Goal: Task Accomplishment & Management: Manage account settings

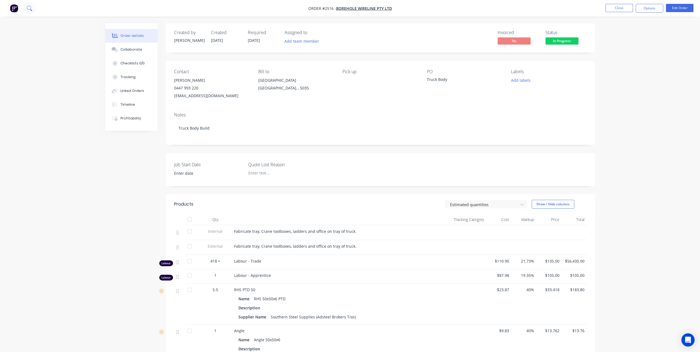
click at [31, 9] on icon at bounding box center [29, 8] width 5 height 5
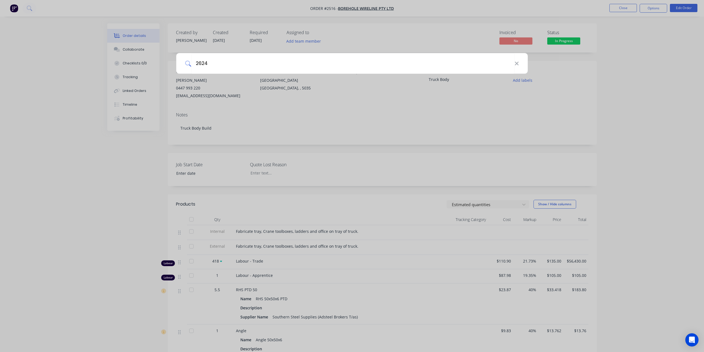
type input "2624"
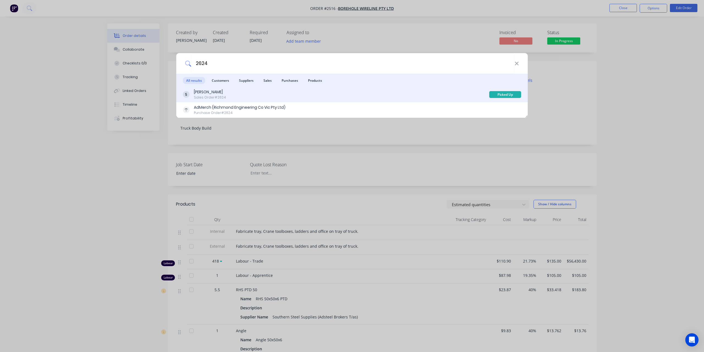
click at [223, 89] on div "[PERSON_NAME]" at bounding box center [210, 92] width 32 height 6
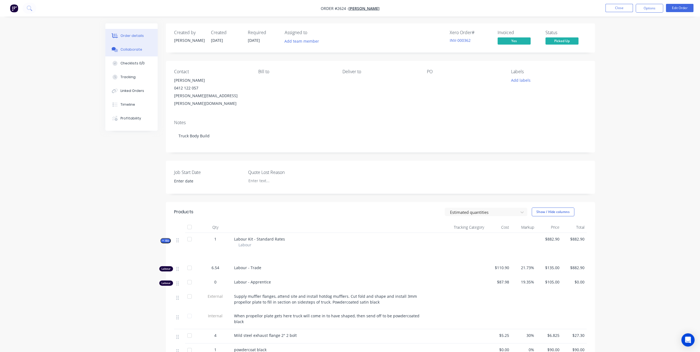
click at [142, 46] on button "Collaborate" at bounding box center [131, 50] width 52 height 14
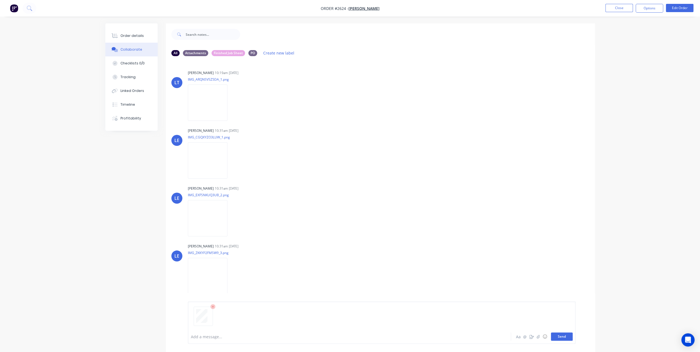
click at [563, 336] on button "Send" at bounding box center [562, 336] width 22 height 8
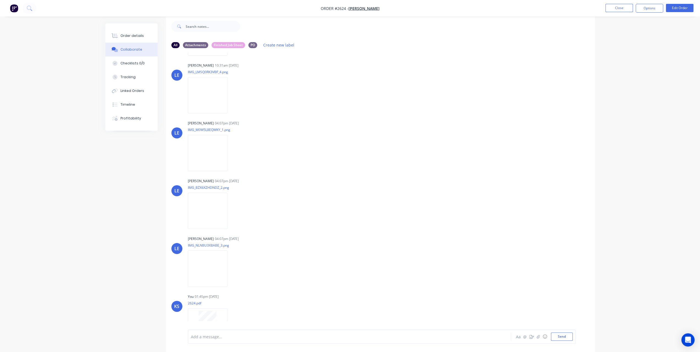
scroll to position [487, 0]
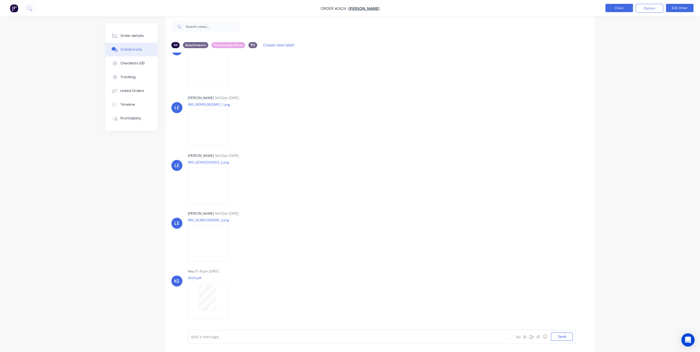
click at [619, 9] on button "Close" at bounding box center [620, 8] width 28 height 8
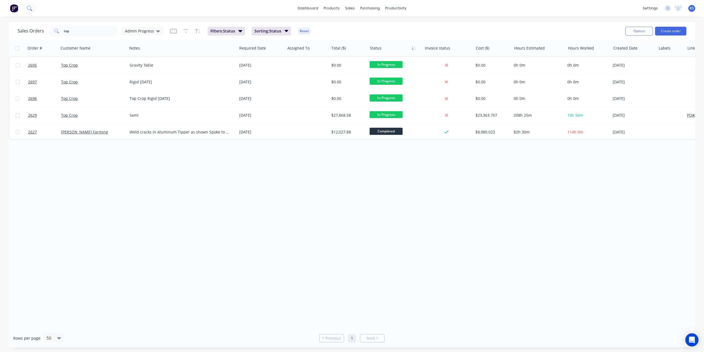
click at [34, 9] on button at bounding box center [30, 8] width 14 height 11
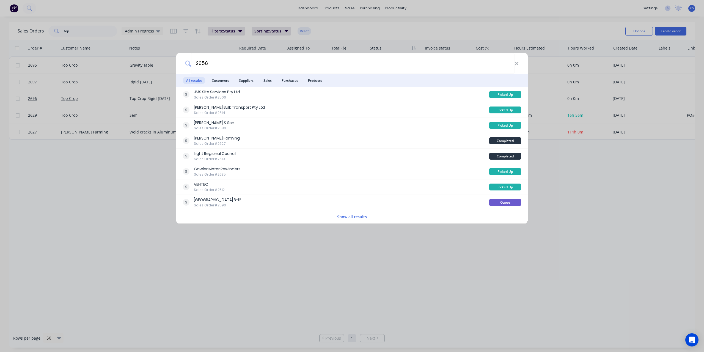
type input "2656"
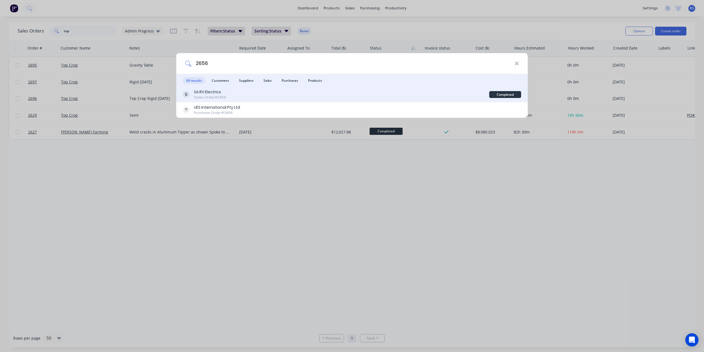
click at [206, 94] on div "SA RV Electrics" at bounding box center [210, 92] width 32 height 6
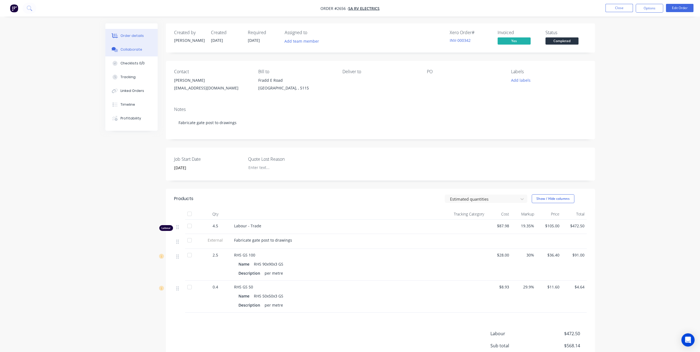
click at [147, 54] on button "Collaborate" at bounding box center [131, 50] width 52 height 14
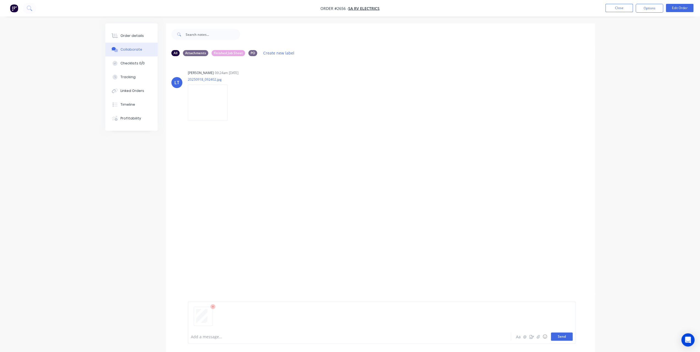
click at [565, 336] on button "Send" at bounding box center [562, 336] width 22 height 8
click at [136, 33] on div "Order details" at bounding box center [132, 35] width 23 height 5
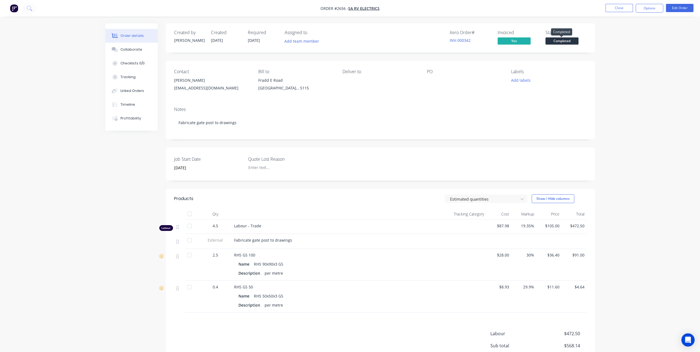
click at [576, 38] on span "Completed" at bounding box center [562, 40] width 33 height 7
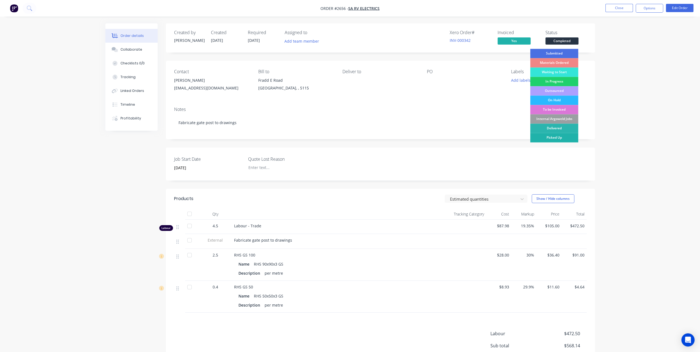
click at [559, 138] on div "Picked Up" at bounding box center [554, 137] width 48 height 9
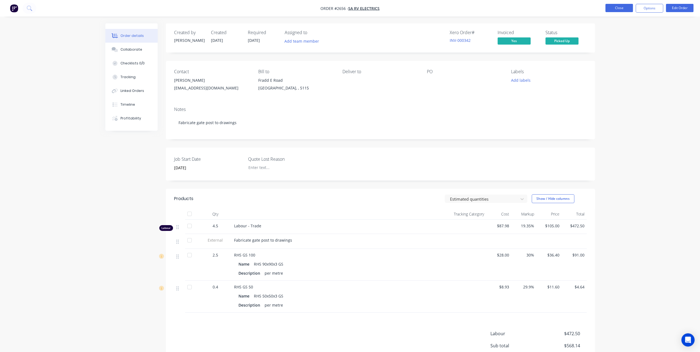
click at [623, 8] on button "Close" at bounding box center [620, 8] width 28 height 8
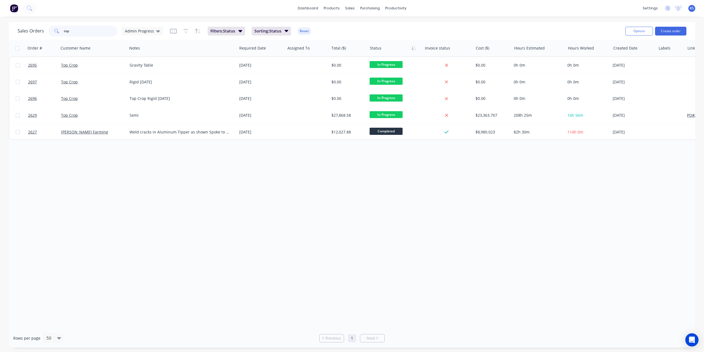
click at [75, 30] on input "top" at bounding box center [91, 31] width 54 height 11
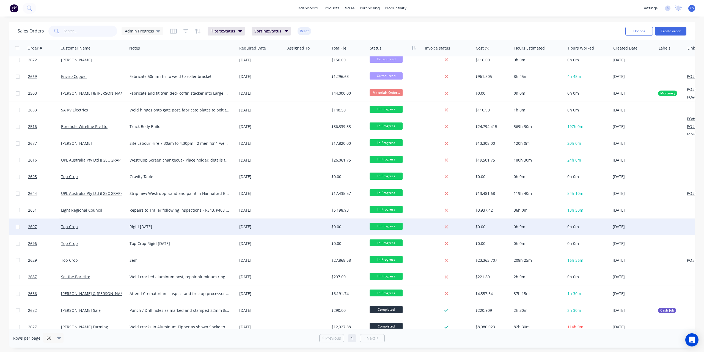
scroll to position [215, 0]
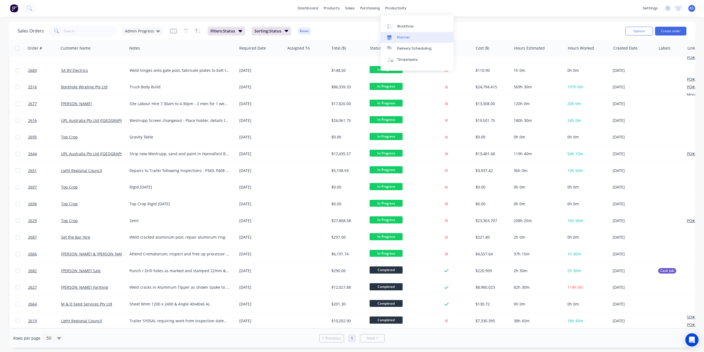
click at [404, 34] on link "Planner" at bounding box center [417, 37] width 73 height 11
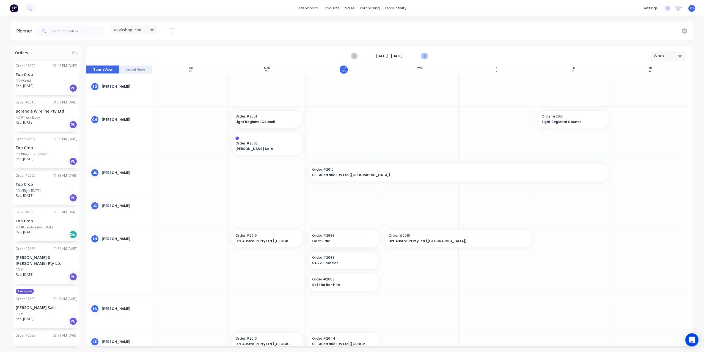
click at [424, 55] on icon "Next page" at bounding box center [424, 56] width 2 height 4
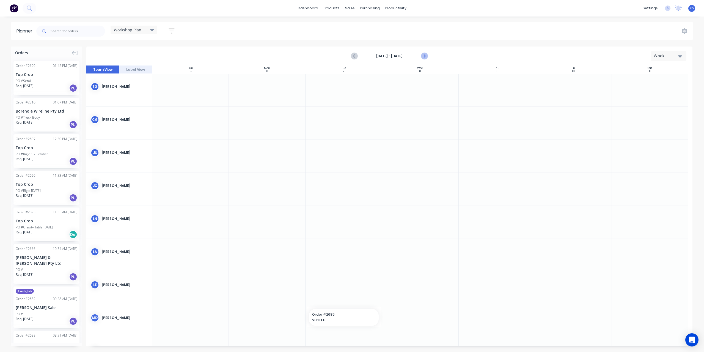
click at [424, 55] on icon "Next page" at bounding box center [424, 56] width 2 height 4
click at [310, 9] on link "dashboard" at bounding box center [308, 8] width 26 height 8
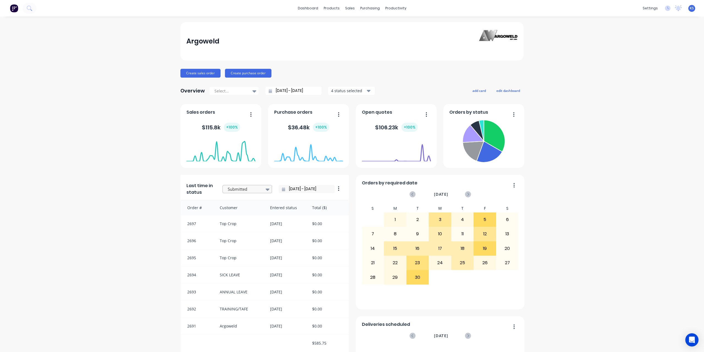
click at [259, 188] on div at bounding box center [244, 189] width 35 height 7
click at [79, 54] on div "Argoweld Create sales order Create purchase order Overview Select... [DATE] - […" at bounding box center [352, 307] width 704 height 570
click at [185, 71] on button "Create sales order" at bounding box center [200, 73] width 40 height 9
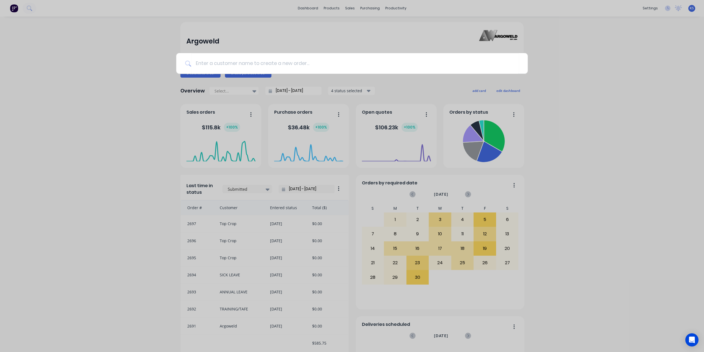
click at [151, 59] on div at bounding box center [352, 176] width 704 height 352
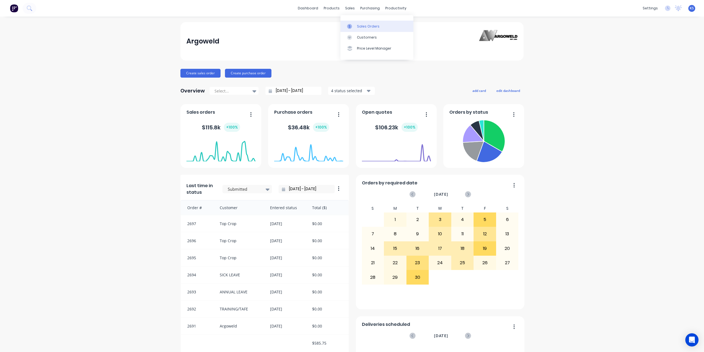
click at [353, 26] on div at bounding box center [351, 26] width 8 height 5
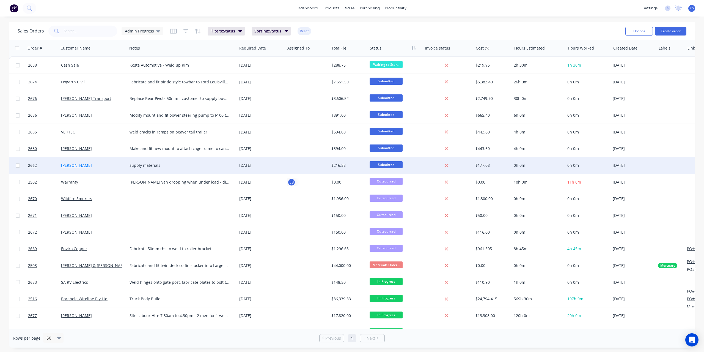
click at [76, 166] on link "[PERSON_NAME]" at bounding box center [76, 165] width 31 height 5
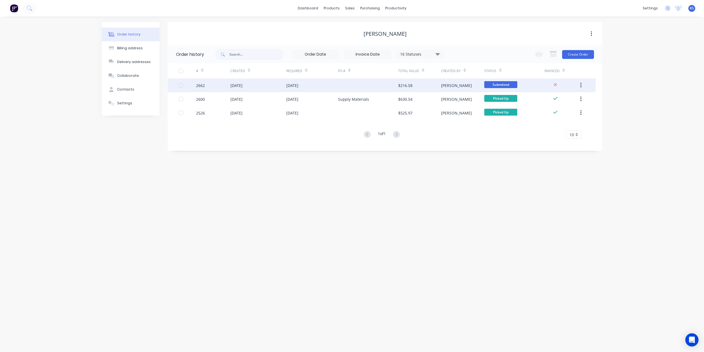
click at [243, 84] on div "[DATE]" at bounding box center [237, 86] width 12 height 6
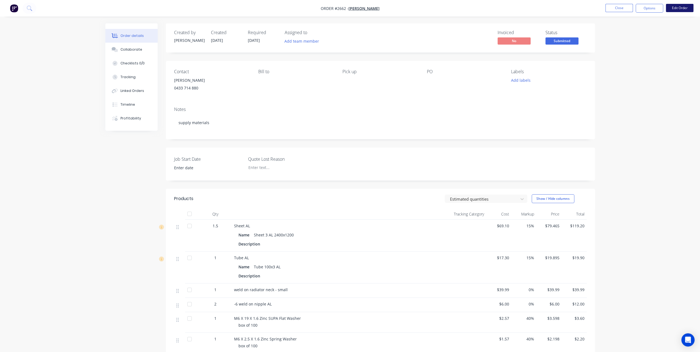
click at [672, 9] on button "Edit Order" at bounding box center [680, 8] width 28 height 8
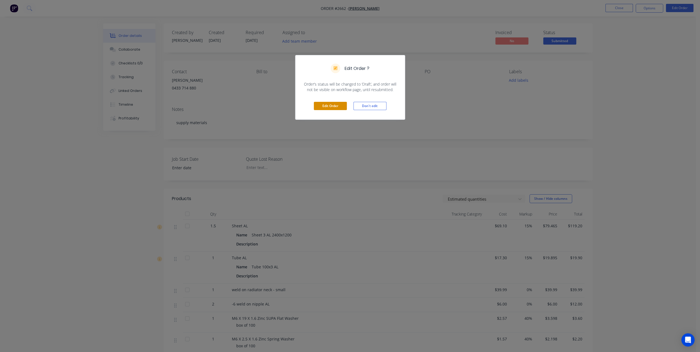
click at [340, 108] on button "Edit Order" at bounding box center [330, 106] width 33 height 8
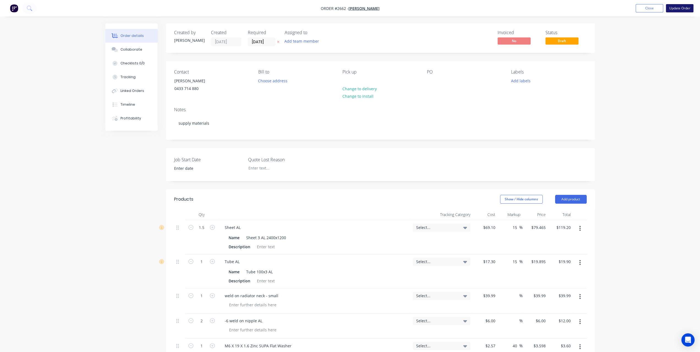
click at [680, 7] on button "Update Order" at bounding box center [680, 8] width 28 height 8
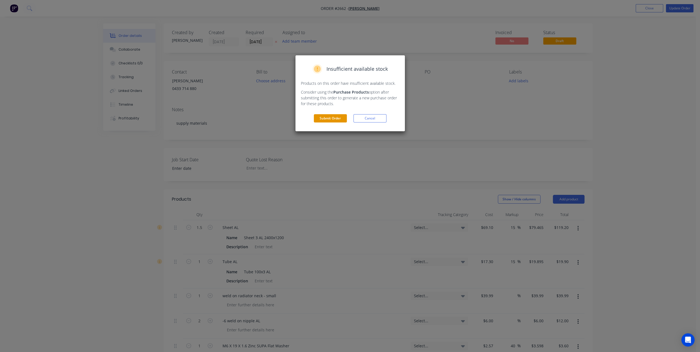
click at [337, 120] on button "Submit Order" at bounding box center [330, 118] width 33 height 8
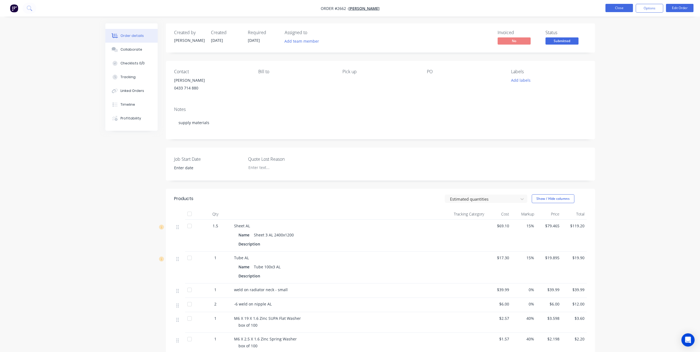
click at [620, 9] on button "Close" at bounding box center [620, 8] width 28 height 8
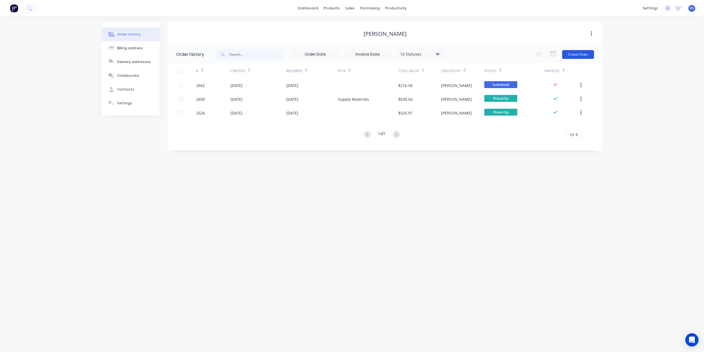
click at [576, 58] on button "Create Order" at bounding box center [578, 54] width 32 height 9
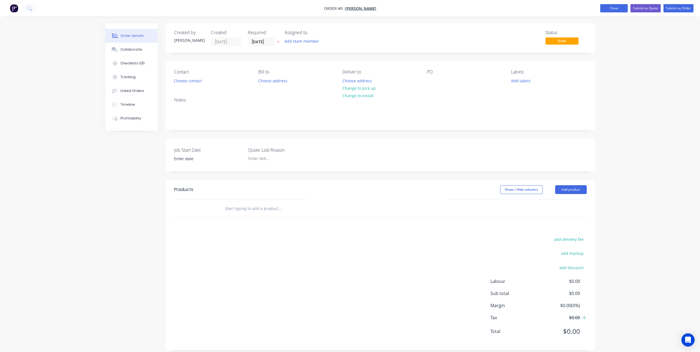
click at [619, 8] on button "Close" at bounding box center [614, 8] width 28 height 8
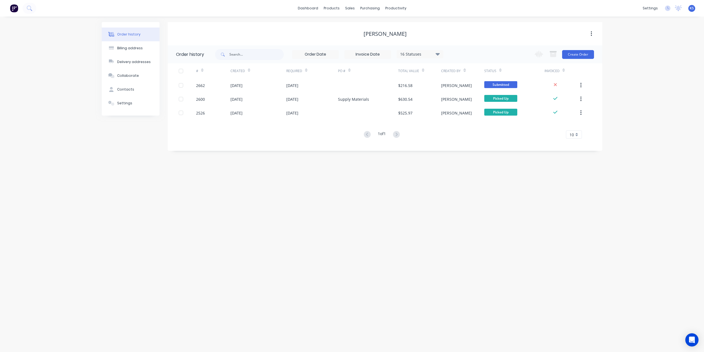
click at [209, 341] on div "Order history Billing address Delivery addresses Collaborate Contacts Settings …" at bounding box center [352, 184] width 704 height 335
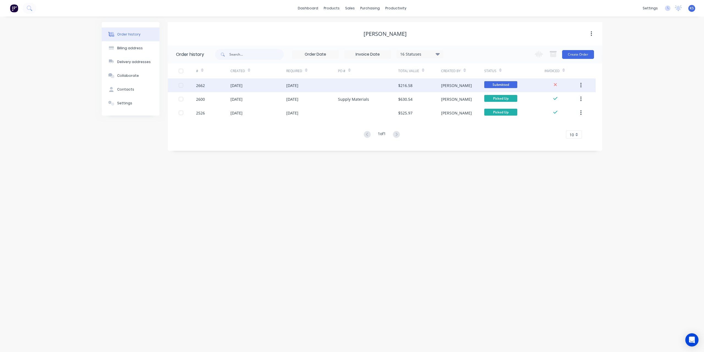
click at [237, 84] on div "[DATE]" at bounding box center [237, 86] width 12 height 6
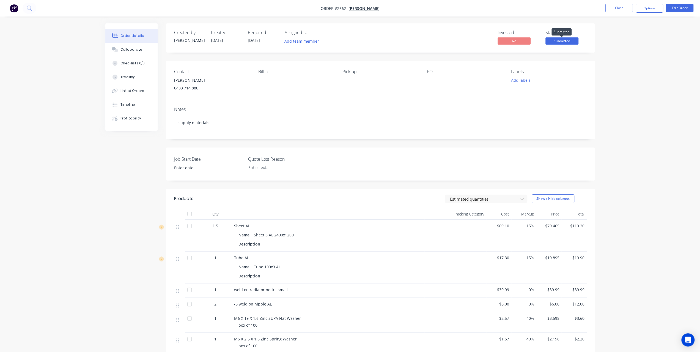
click at [553, 42] on span "Submitted" at bounding box center [562, 40] width 33 height 7
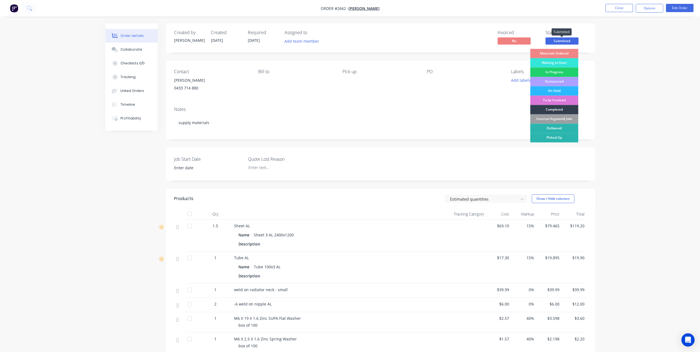
click at [553, 42] on span "Submitted" at bounding box center [562, 40] width 33 height 7
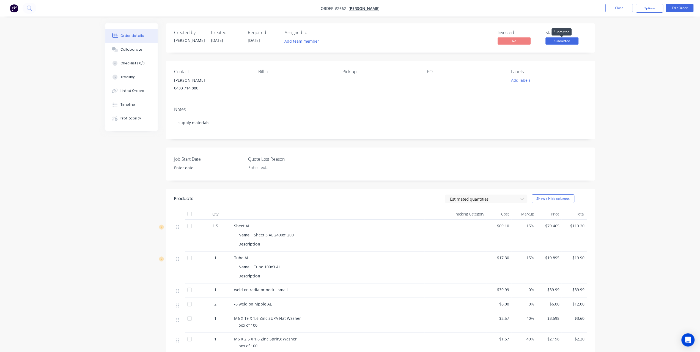
click at [553, 42] on span "Submitted" at bounding box center [562, 40] width 33 height 7
click at [31, 43] on div "Order details Collaborate Checklists 0/0 Tracking Linked Orders Timeline Profit…" at bounding box center [350, 225] width 700 height 451
click at [358, 7] on span "[PERSON_NAME]" at bounding box center [364, 8] width 31 height 5
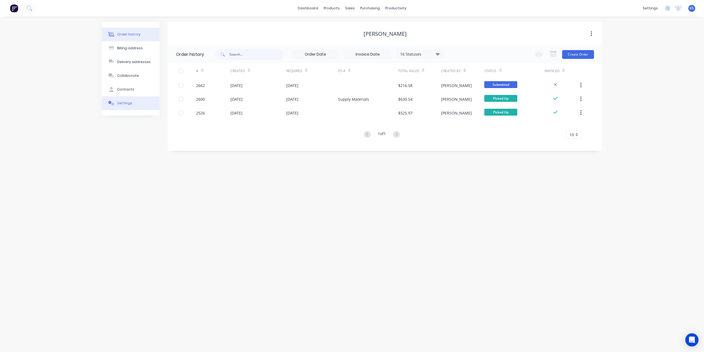
click at [128, 104] on div "Settings" at bounding box center [124, 103] width 15 height 5
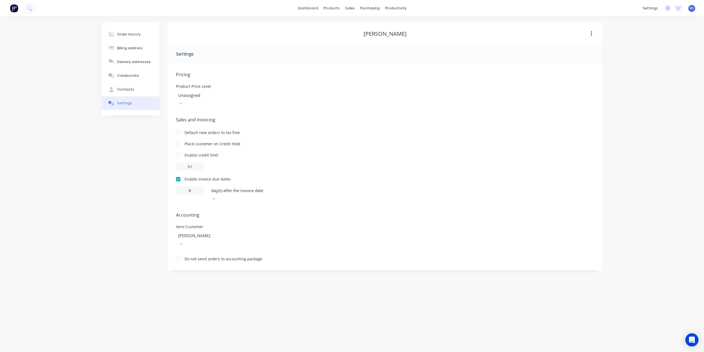
click at [47, 55] on div "Order history Billing address Delivery addresses Collaborate Contacts Settings …" at bounding box center [352, 184] width 704 height 335
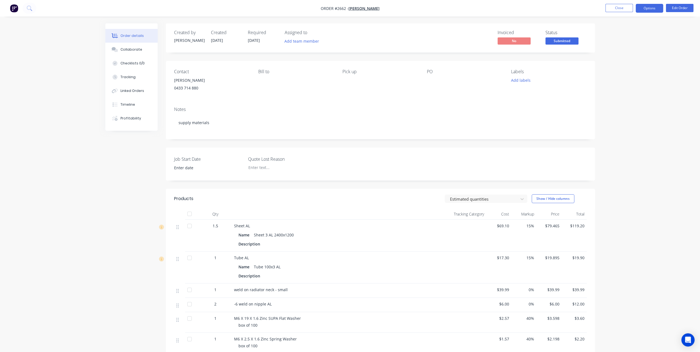
click at [647, 11] on button "Options" at bounding box center [650, 8] width 28 height 9
click at [26, 74] on div "Order details Collaborate Checklists 0/0 Tracking Linked Orders Timeline Profit…" at bounding box center [350, 225] width 700 height 451
click at [639, 8] on button "Options" at bounding box center [650, 8] width 28 height 9
click at [620, 41] on div "Partial Invoice" at bounding box center [633, 44] width 51 height 8
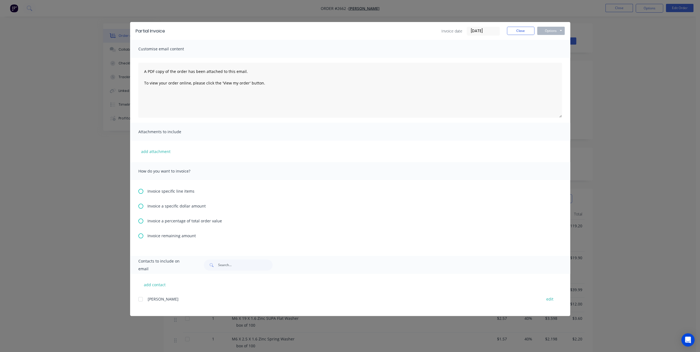
click at [138, 205] on icon at bounding box center [140, 206] width 5 height 5
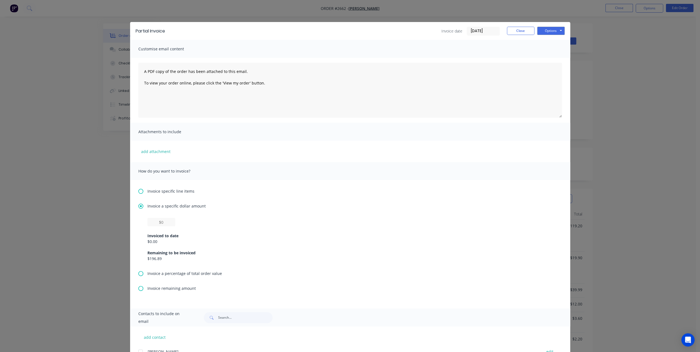
click at [141, 192] on div "Invoice specific line items" at bounding box center [350, 191] width 424 height 6
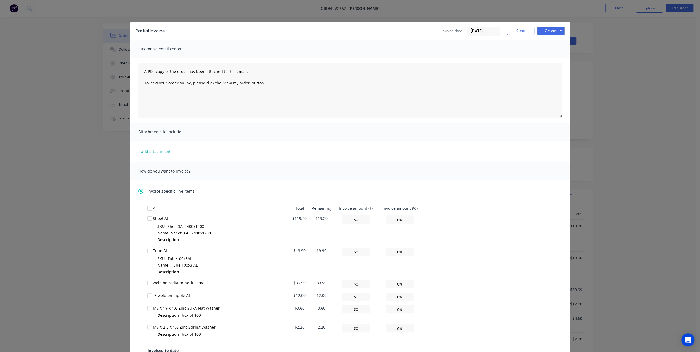
click at [141, 192] on div "Invoice specific line items" at bounding box center [350, 191] width 424 height 6
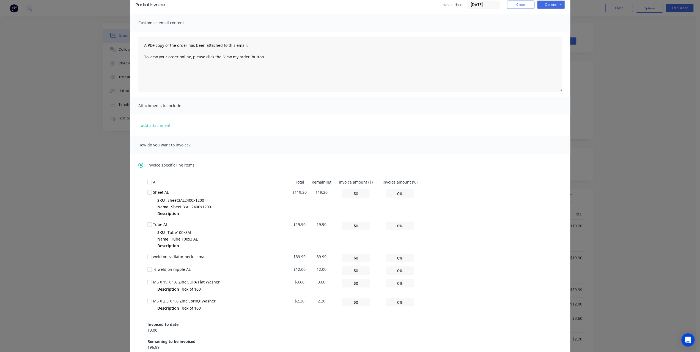
scroll to position [110, 0]
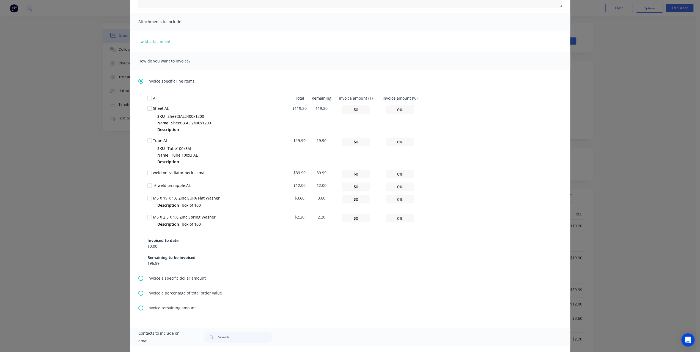
click at [140, 279] on icon at bounding box center [140, 278] width 5 height 5
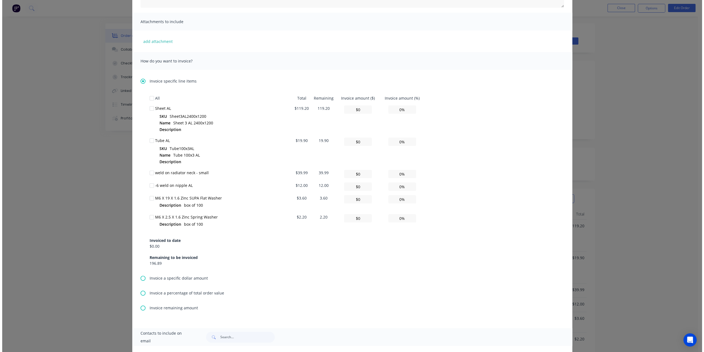
scroll to position [0, 0]
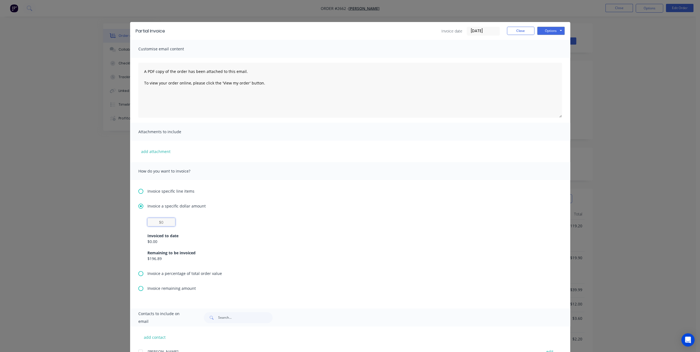
drag, startPoint x: 168, startPoint y: 222, endPoint x: 153, endPoint y: 223, distance: 14.6
click at [153, 223] on input "text" at bounding box center [161, 222] width 28 height 8
click at [300, 235] on div "Invoiced to date" at bounding box center [350, 236] width 406 height 6
drag, startPoint x: 162, startPoint y: 224, endPoint x: 151, endPoint y: 223, distance: 10.5
click at [151, 223] on input "$0" at bounding box center [161, 222] width 28 height 8
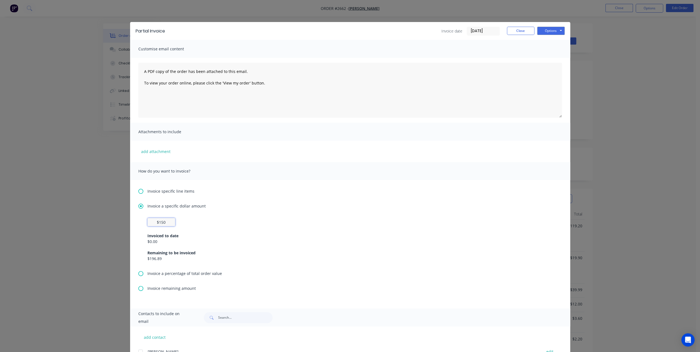
type input "$150"
click at [320, 214] on div "Invoice a specific dollar amount $150 Invoiced to date $0.00 Remaining to be in…" at bounding box center [350, 236] width 424 height 67
click at [552, 33] on button "Options" at bounding box center [551, 31] width 28 height 8
click at [518, 32] on button "Close" at bounding box center [521, 31] width 28 height 8
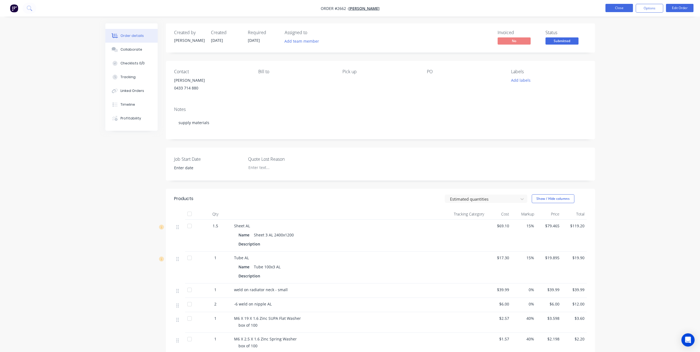
click at [612, 5] on button "Close" at bounding box center [620, 8] width 28 height 8
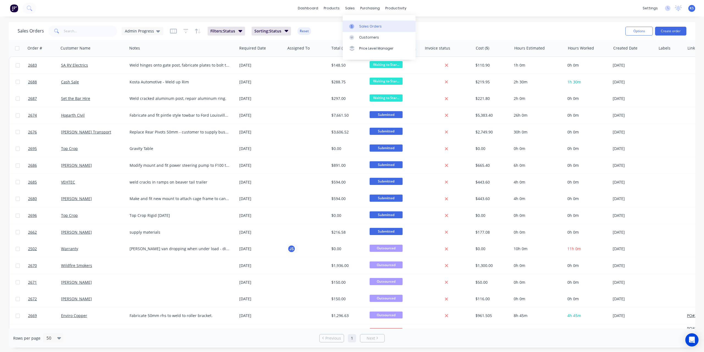
click at [363, 24] on div "Sales Orders" at bounding box center [370, 26] width 23 height 5
click at [371, 28] on div "Sales Orders" at bounding box center [370, 26] width 23 height 5
click at [103, 22] on div "Sales Orders Admin Progress Filters: Status Sorting: Status Reset Options Creat…" at bounding box center [352, 31] width 687 height 18
